Goal: Information Seeking & Learning: Learn about a topic

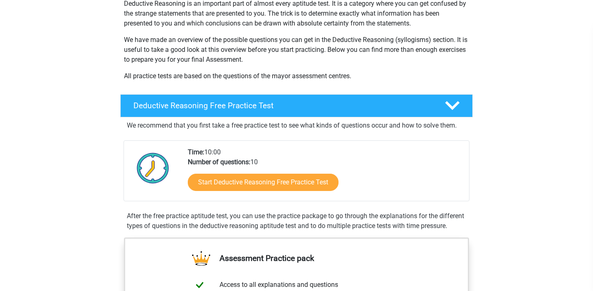
scroll to position [105, 0]
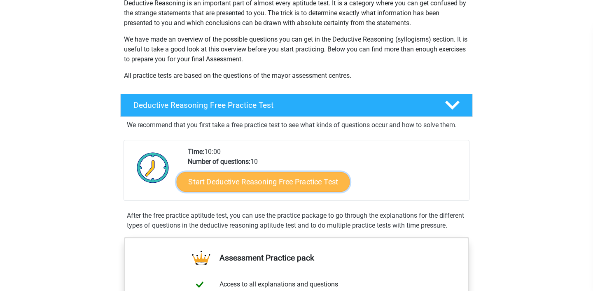
click at [231, 177] on link "Start Deductive Reasoning Free Practice Test" at bounding box center [263, 182] width 173 height 20
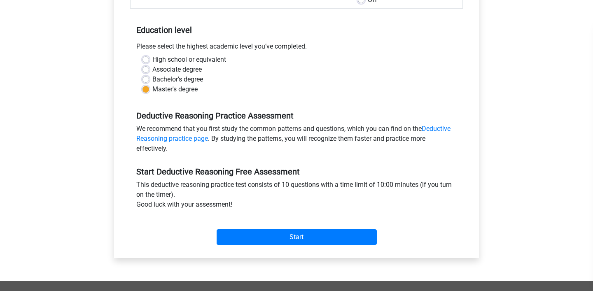
scroll to position [152, 0]
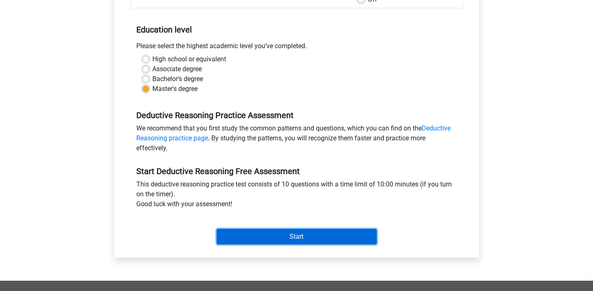
click at [259, 236] on input "Start" at bounding box center [297, 237] width 160 height 16
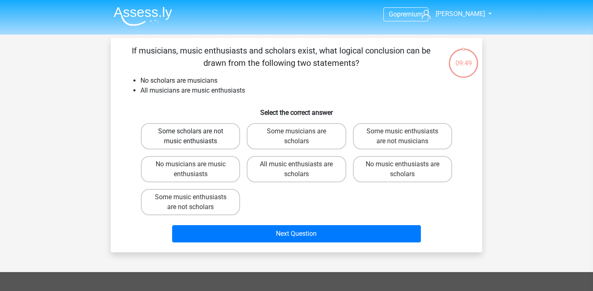
drag, startPoint x: 253, startPoint y: 214, endPoint x: 185, endPoint y: 137, distance: 102.3
click at [185, 137] on div "Some scholars are not music enthusiasts Some musicians are scholars Some music …" at bounding box center [296, 169] width 318 height 99
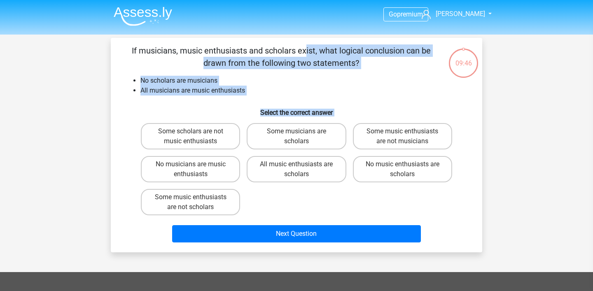
drag, startPoint x: 132, startPoint y: 50, endPoint x: 286, endPoint y: 205, distance: 218.9
click at [286, 205] on div "If musicians, music enthusiasts and scholars exist, what logical conclusion can…" at bounding box center [296, 144] width 365 height 201
click at [291, 84] on li "No scholars are musicians" at bounding box center [304, 81] width 329 height 10
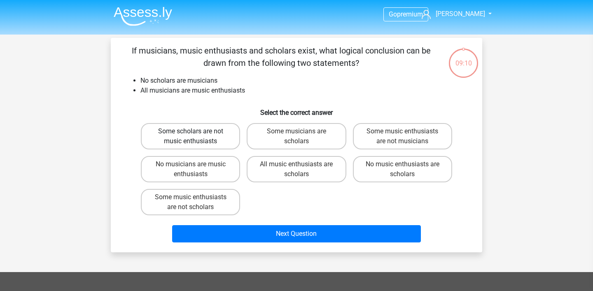
click at [168, 131] on label "Some scholars are not music enthusiasts" at bounding box center [190, 136] width 99 height 26
click at [191, 131] on input "Some scholars are not music enthusiasts" at bounding box center [193, 133] width 5 height 5
radio input "true"
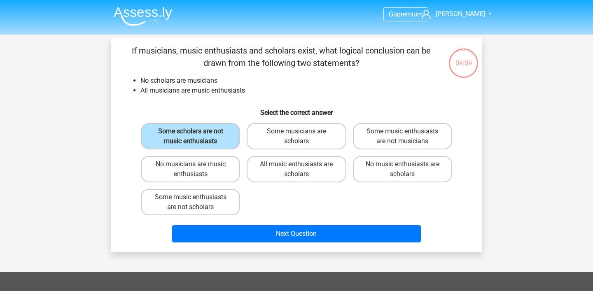
click at [167, 86] on li "All musicians are music enthusiasts" at bounding box center [304, 91] width 329 height 10
click at [200, 206] on label "Some music enthusiasts are not scholars" at bounding box center [190, 202] width 99 height 26
click at [196, 203] on input "Some music enthusiasts are not scholars" at bounding box center [193, 199] width 5 height 5
radio input "true"
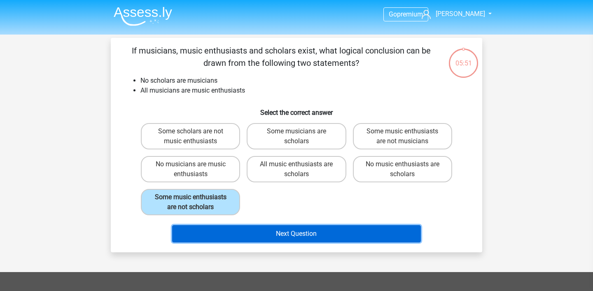
click at [222, 231] on button "Next Question" at bounding box center [296, 233] width 249 height 17
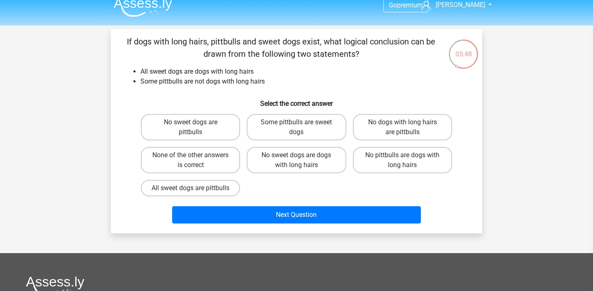
scroll to position [9, 0]
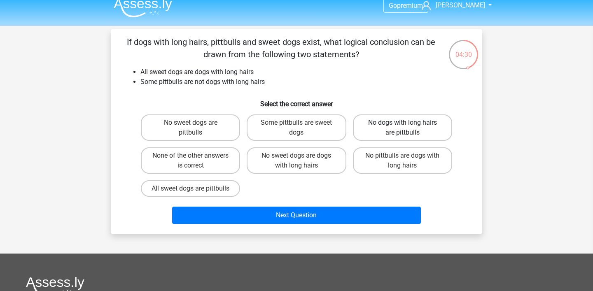
click at [393, 126] on label "No dogs with long hairs are pittbulls" at bounding box center [402, 127] width 99 height 26
click at [402, 126] on input "No dogs with long hairs are pittbulls" at bounding box center [404, 125] width 5 height 5
radio input "true"
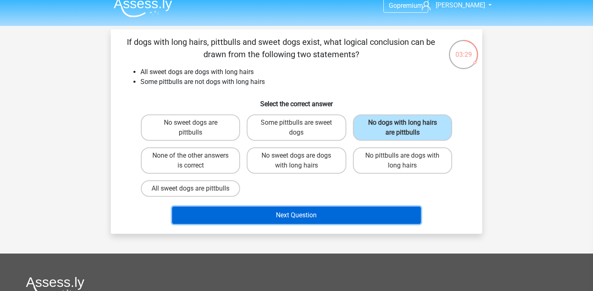
click at [323, 223] on button "Next Question" at bounding box center [296, 215] width 249 height 17
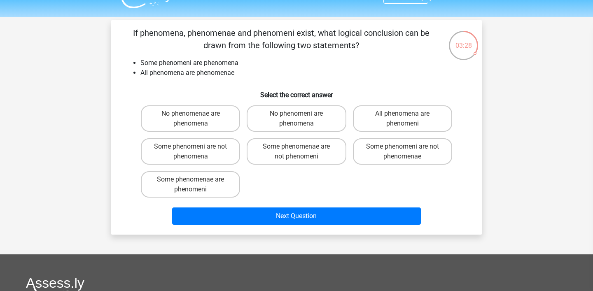
scroll to position [17, 0]
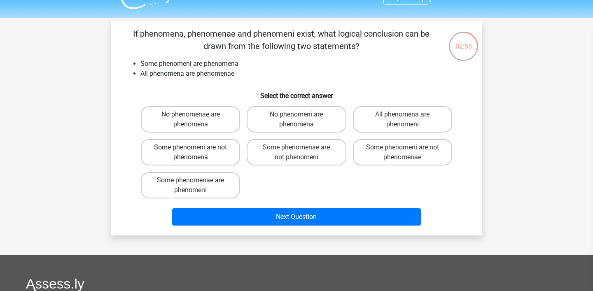
click at [192, 143] on label "Some phenomeni are not phenomena" at bounding box center [190, 152] width 99 height 26
click at [192, 147] on input "Some phenomeni are not phenomena" at bounding box center [193, 149] width 5 height 5
radio input "true"
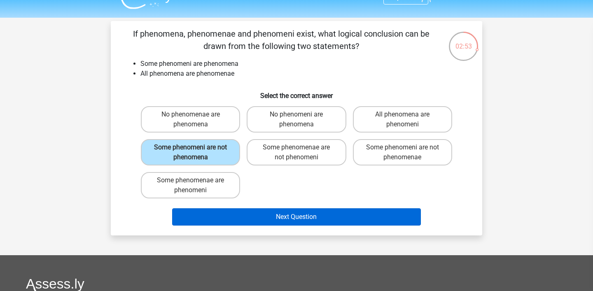
click at [277, 218] on button "Next Question" at bounding box center [296, 216] width 249 height 17
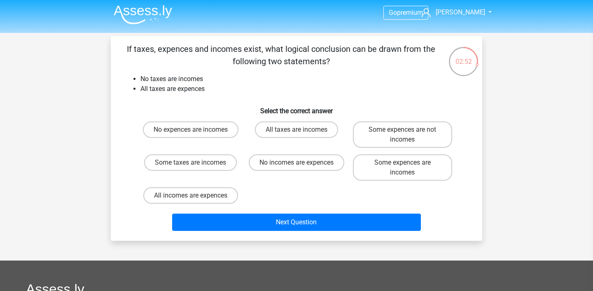
scroll to position [0, 0]
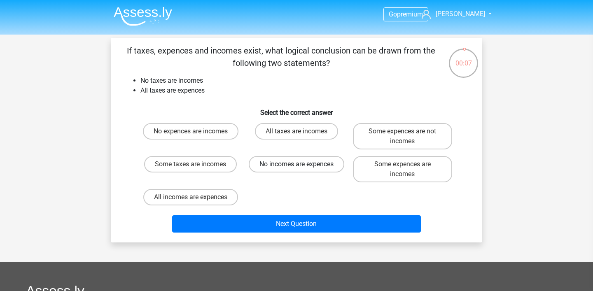
click at [281, 163] on label "No incomes are expences" at bounding box center [297, 164] width 96 height 16
click at [296, 164] on input "No incomes are expences" at bounding box center [298, 166] width 5 height 5
radio input "true"
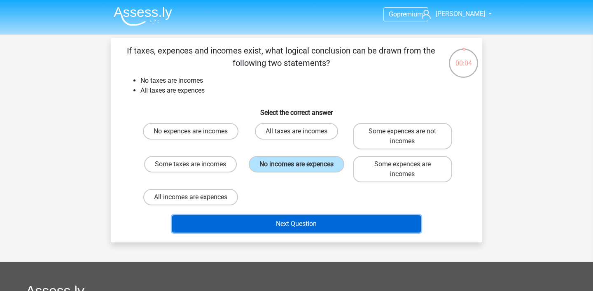
click at [283, 226] on button "Next Question" at bounding box center [296, 223] width 249 height 17
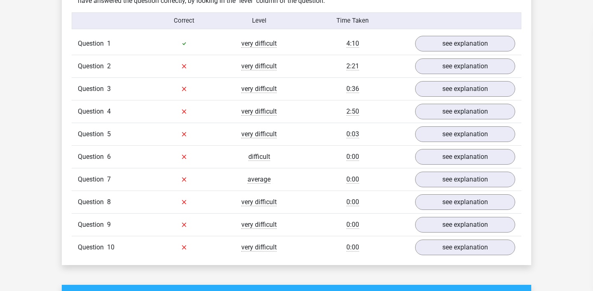
scroll to position [659, 0]
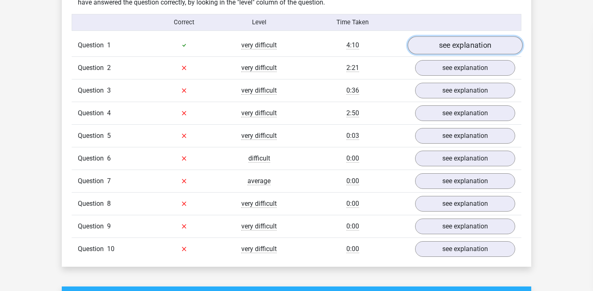
click at [470, 45] on link "see explanation" at bounding box center [465, 45] width 115 height 18
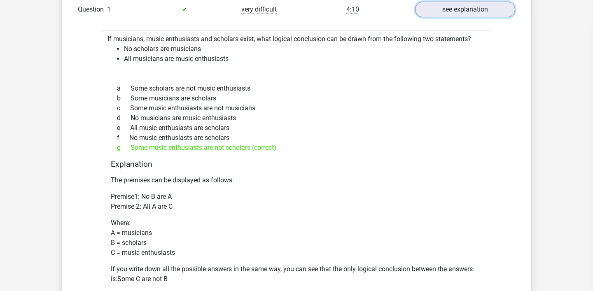
scroll to position [694, 0]
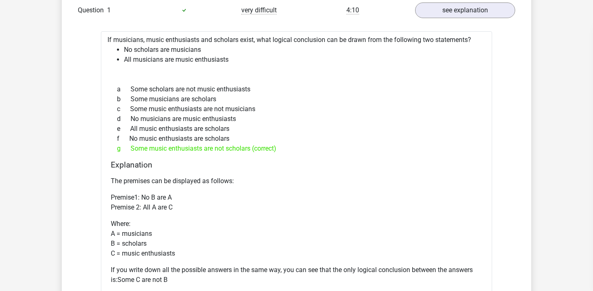
drag, startPoint x: 288, startPoint y: 148, endPoint x: 103, endPoint y: 37, distance: 215.3
click at [103, 37] on div "If musicians, music enthusiasts and scholars exist, what logical conclusion can…" at bounding box center [296, 190] width 391 height 318
copy div "If musicians, music enthusiasts and scholars exist, what logical conclusion can…"
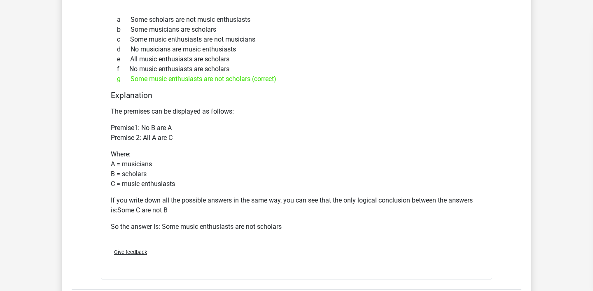
scroll to position [764, 0]
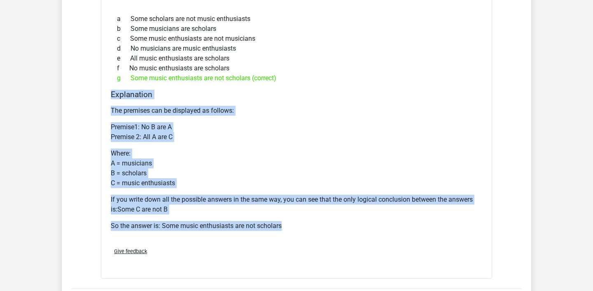
drag, startPoint x: 289, startPoint y: 226, endPoint x: 104, endPoint y: 92, distance: 228.7
click at [104, 92] on div "If musicians, music enthusiasts and scholars exist, what logical conclusion can…" at bounding box center [296, 120] width 391 height 318
copy div "Explanation The premises can be displayed as follows: Premise1: No B are A Prem…"
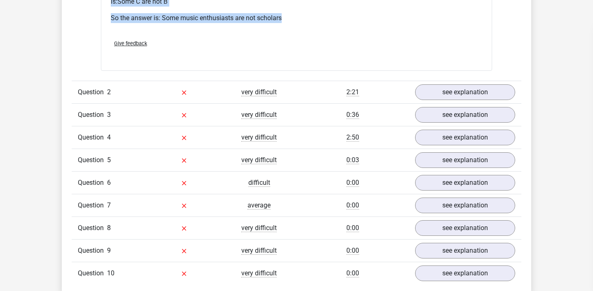
scroll to position [973, 0]
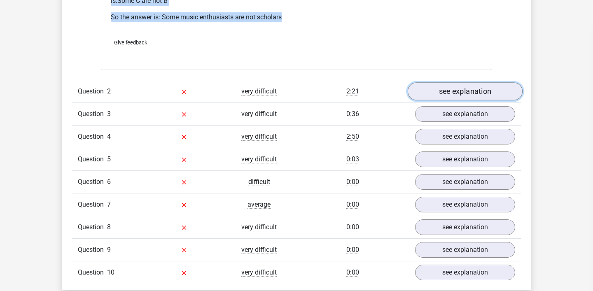
click at [445, 85] on link "see explanation" at bounding box center [465, 91] width 115 height 18
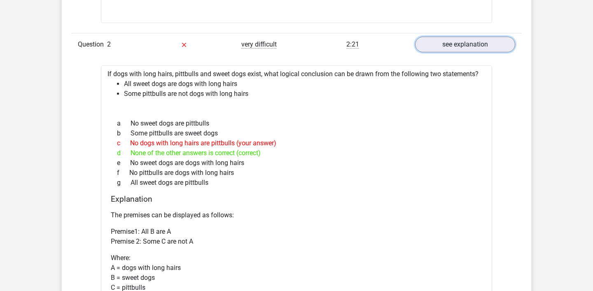
scroll to position [1008, 0]
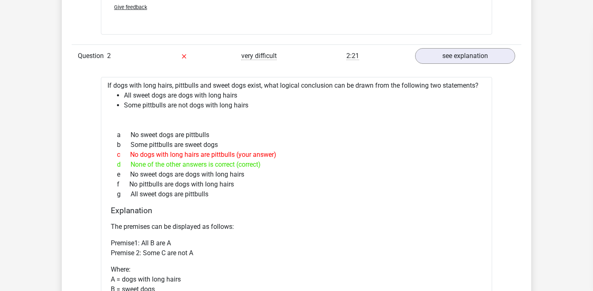
click at [242, 192] on div "g All sweet dogs are pittbulls" at bounding box center [296, 194] width 371 height 10
drag, startPoint x: 222, startPoint y: 194, endPoint x: 107, endPoint y: 84, distance: 159.3
click at [107, 84] on div "If dogs with long hairs, pittbulls and sweet dogs exist, what logical conclusio…" at bounding box center [296, 222] width 391 height 291
copy div "If dogs with long hairs, pittbulls and sweet dogs exist, what logical conclusio…"
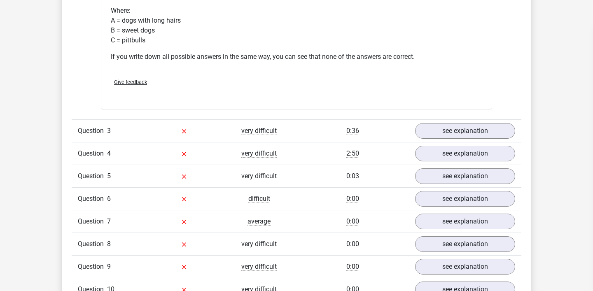
scroll to position [1268, 0]
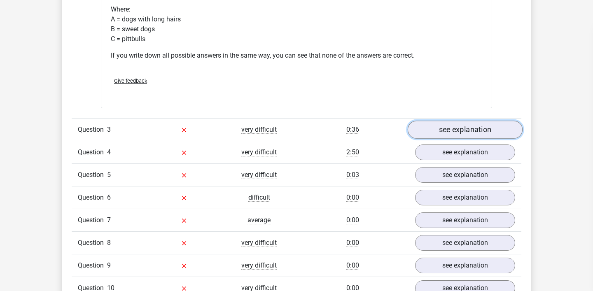
click at [449, 133] on link "see explanation" at bounding box center [465, 130] width 115 height 18
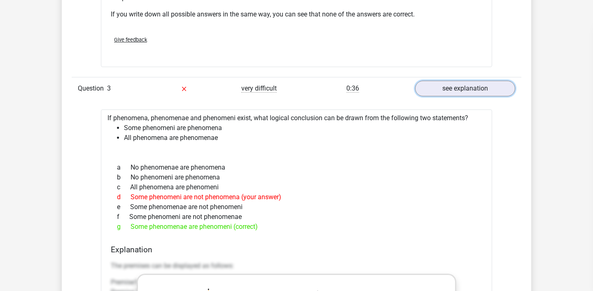
scroll to position [1312, 0]
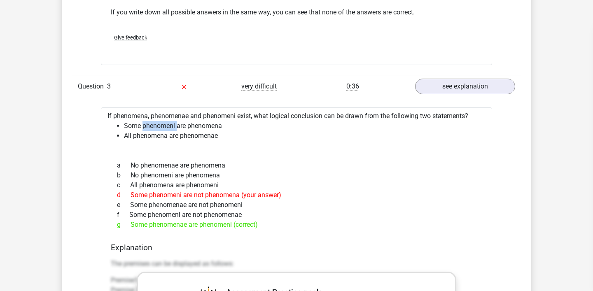
drag, startPoint x: 177, startPoint y: 125, endPoint x: 142, endPoint y: 125, distance: 34.2
click at [142, 125] on li "Some phenomeni are phenomena" at bounding box center [304, 126] width 361 height 10
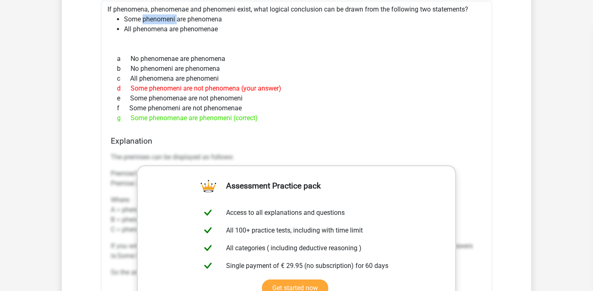
scroll to position [1416, 0]
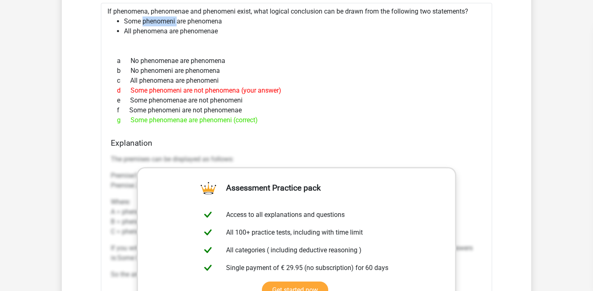
drag, startPoint x: 263, startPoint y: 121, endPoint x: 106, endPoint y: 9, distance: 193.0
click at [106, 9] on div "If phenomena, phenomenae and phenomeni exist, what logical conclusion can be dr…" at bounding box center [296, 219] width 391 height 433
copy div "If phenomena, phenomenae and phenomeni exist, what logical conclusion can be dr…"
